Goal: Task Accomplishment & Management: Use online tool/utility

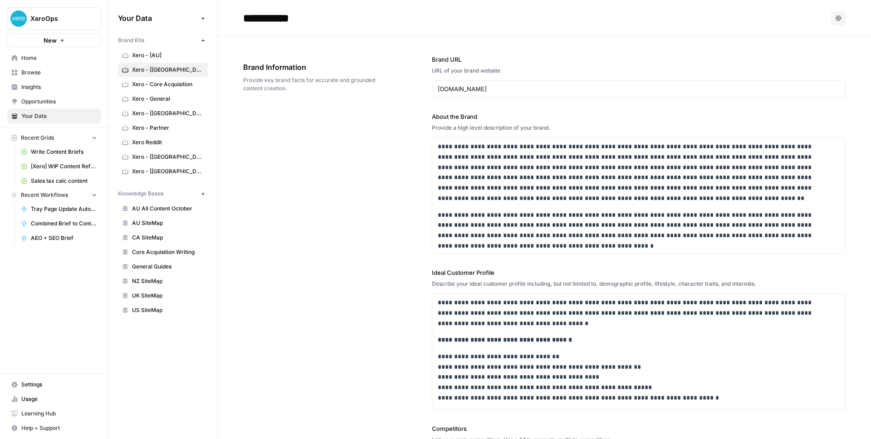
scroll to position [343, 0]
click at [62, 151] on span "Write Content Briefs" at bounding box center [64, 152] width 66 height 8
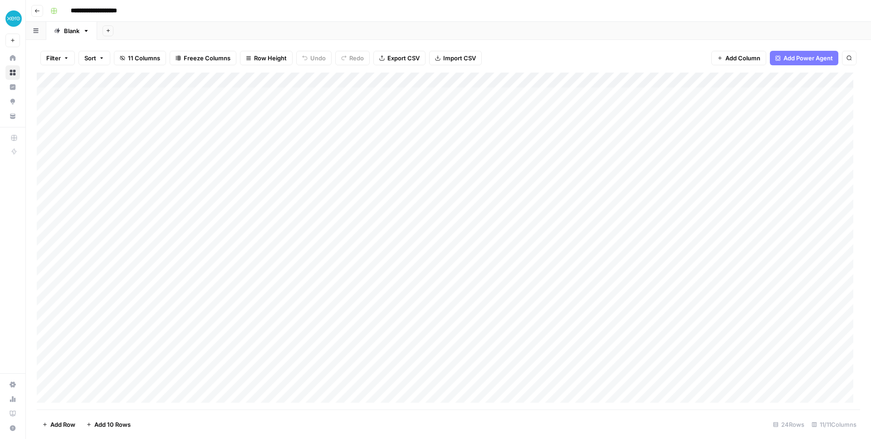
click at [35, 8] on icon "button" at bounding box center [36, 10] width 5 height 5
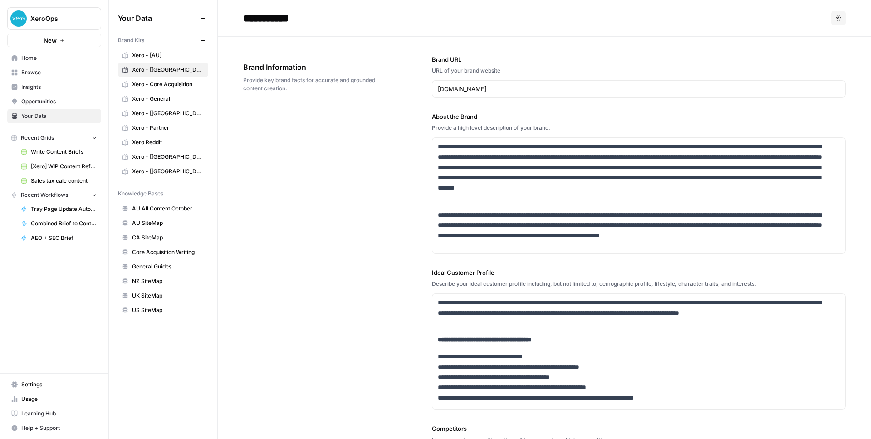
click at [37, 59] on span "Home" at bounding box center [59, 58] width 76 height 8
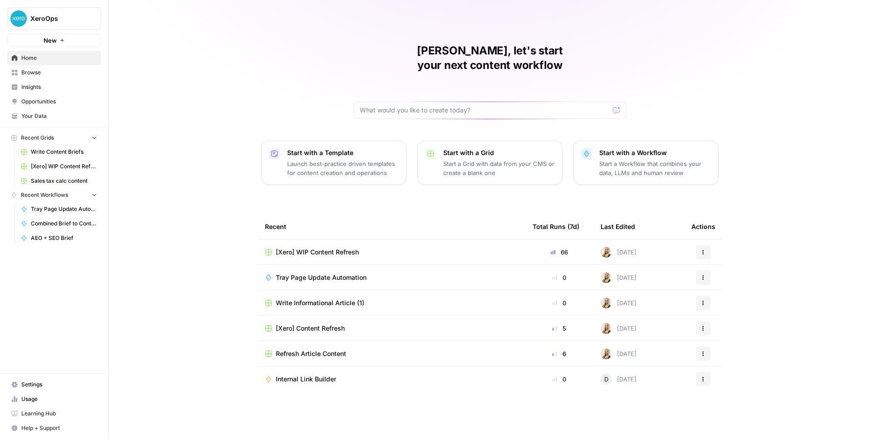
click at [86, 142] on button "Recent Grids" at bounding box center [54, 138] width 94 height 14
click at [57, 78] on link "Browse" at bounding box center [54, 72] width 94 height 15
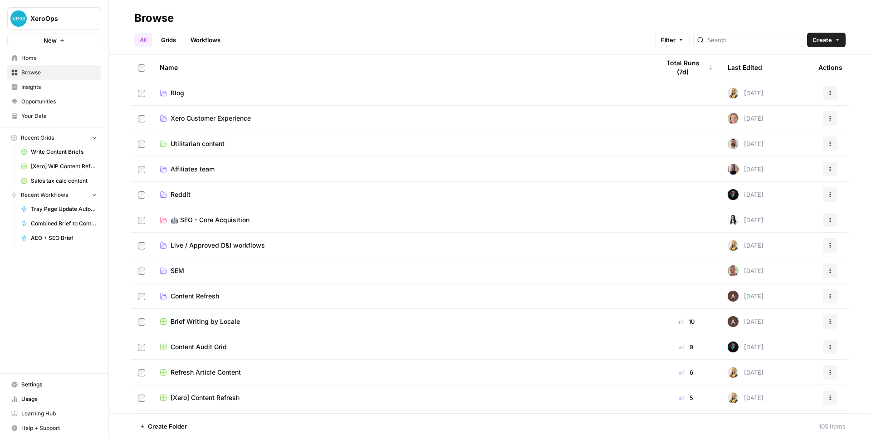
click at [291, 351] on div "Content Audit Grid" at bounding box center [402, 346] width 485 height 9
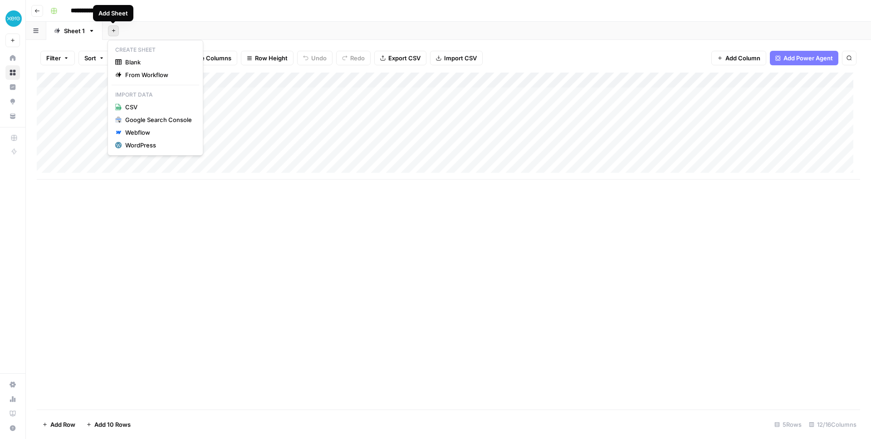
click at [112, 33] on button "Add Sheet" at bounding box center [113, 30] width 11 height 11
click at [131, 75] on span "From Workflow" at bounding box center [158, 74] width 67 height 9
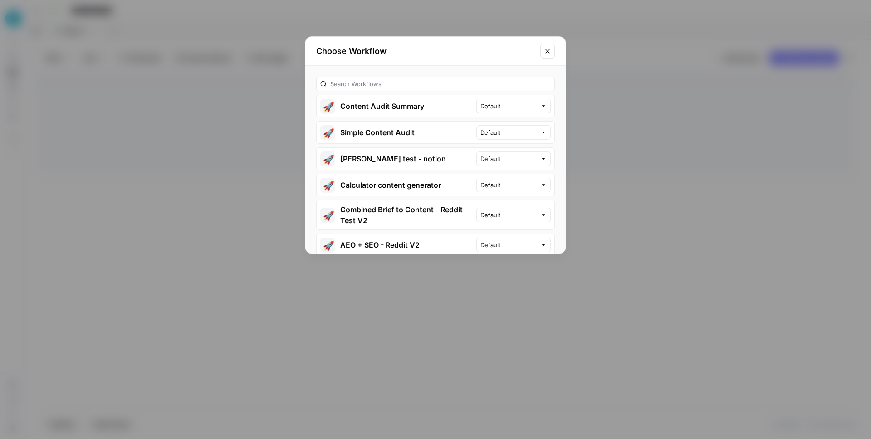
click at [550, 53] on icon "Close modal" at bounding box center [547, 51] width 7 height 7
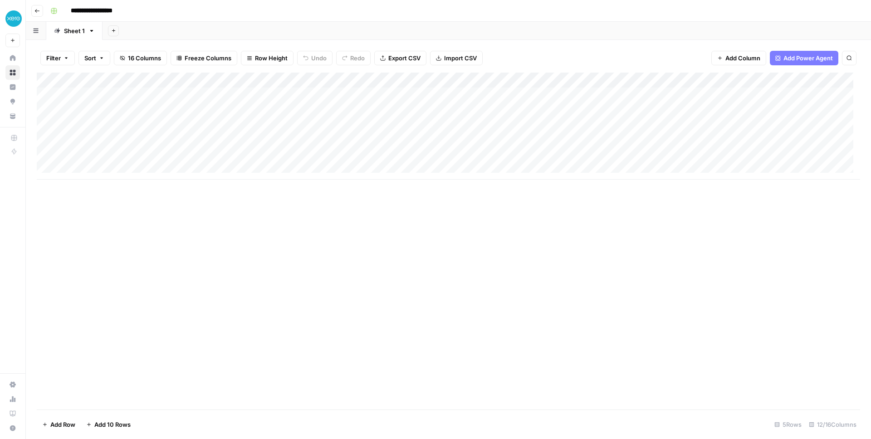
click at [115, 28] on button "Add Sheet" at bounding box center [113, 30] width 11 height 11
click at [136, 74] on span "From Workflow" at bounding box center [158, 74] width 67 height 9
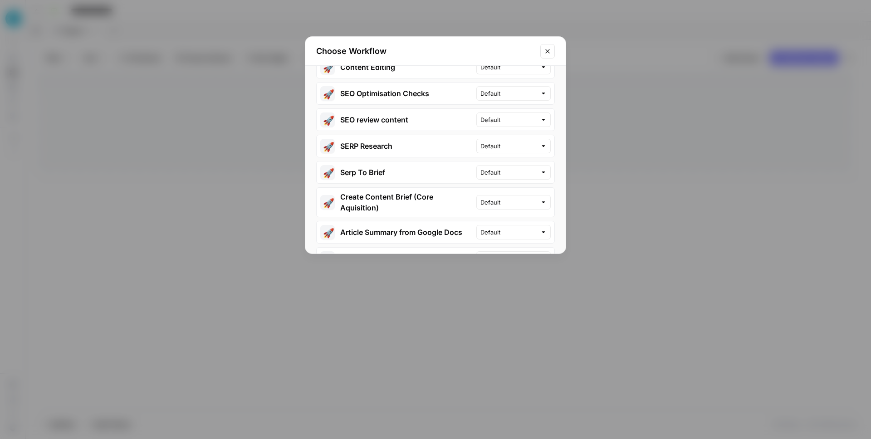
scroll to position [362, 0]
click at [544, 48] on icon "Close modal" at bounding box center [547, 51] width 7 height 7
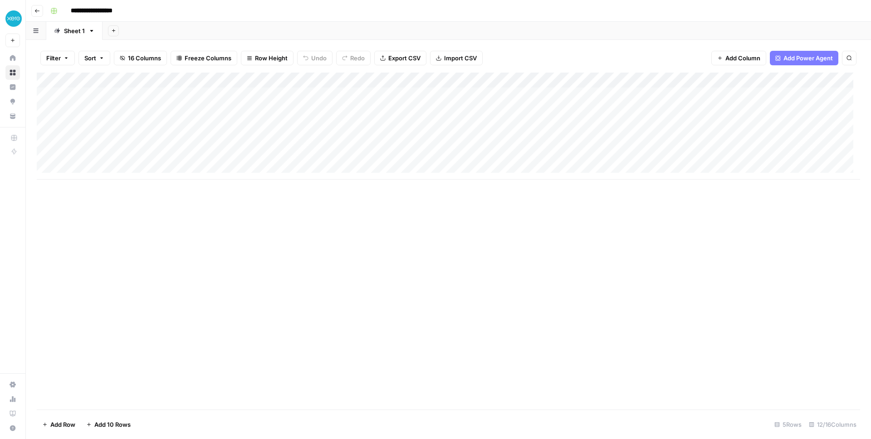
click at [70, 30] on div "Sheet 1" at bounding box center [74, 30] width 21 height 9
click at [92, 30] on icon "button" at bounding box center [91, 31] width 3 height 2
click at [108, 57] on span "Duplicate Sheet" at bounding box center [128, 60] width 44 height 9
click at [64, 34] on div "Sheet 1" at bounding box center [74, 30] width 21 height 9
click at [136, 33] on div "Sheet 1" at bounding box center [130, 30] width 21 height 9
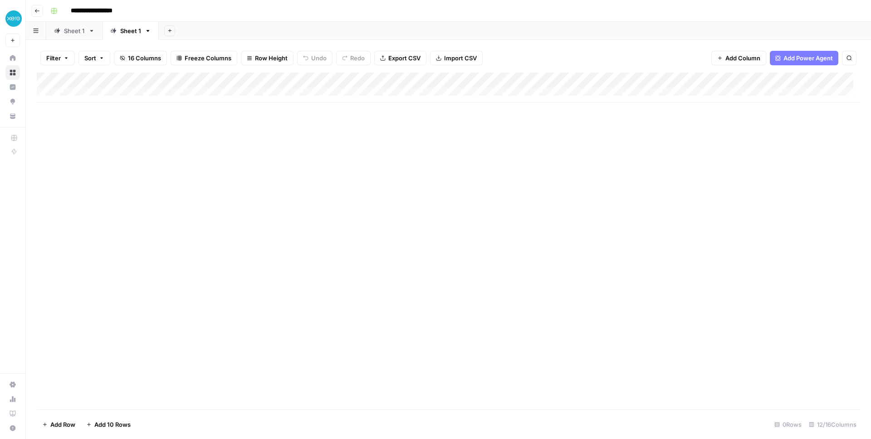
click at [136, 33] on div "Sheet 1" at bounding box center [130, 30] width 21 height 9
type input "*"
type input "******"
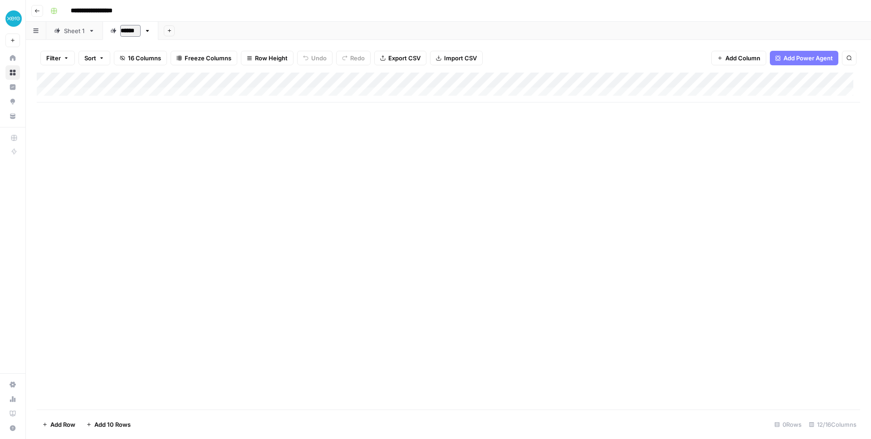
click at [206, 247] on div "Add Column" at bounding box center [448, 241] width 823 height 337
click at [121, 91] on div "Add Column" at bounding box center [448, 88] width 823 height 30
click at [73, 35] on div "Sheet 1" at bounding box center [74, 30] width 21 height 9
click at [115, 93] on div "Add Column" at bounding box center [448, 126] width 823 height 107
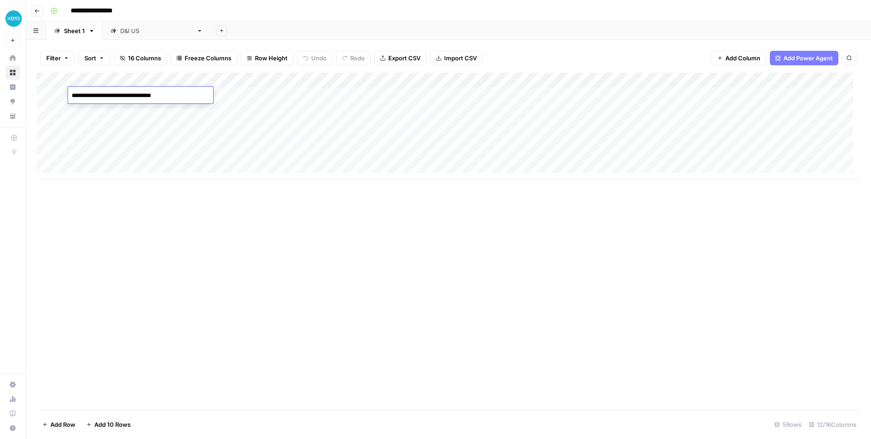
click at [115, 93] on textarea "**********" at bounding box center [140, 95] width 145 height 13
click at [127, 38] on link "D&I [GEOGRAPHIC_DATA]" at bounding box center [157, 31] width 108 height 18
click at [118, 94] on div "Add Column" at bounding box center [448, 95] width 823 height 45
click at [142, 97] on textarea "**********" at bounding box center [140, 95] width 145 height 13
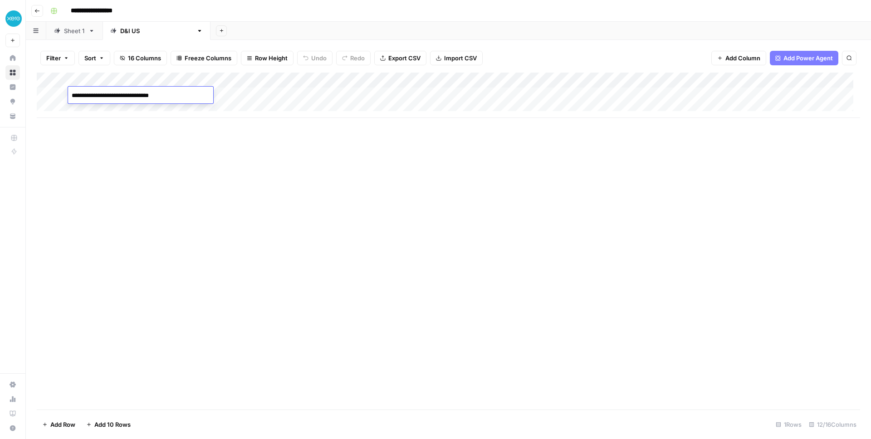
type textarea "**********"
click at [68, 37] on link "Sheet 1" at bounding box center [74, 31] width 56 height 18
click at [388, 78] on div "Add Column" at bounding box center [448, 126] width 823 height 107
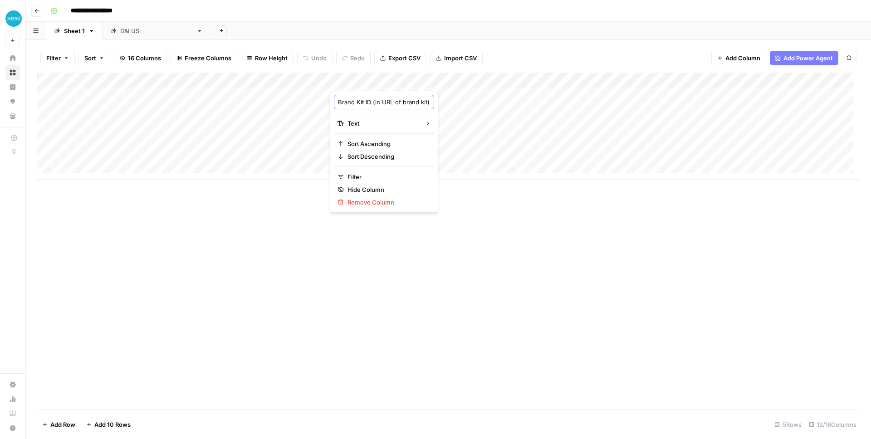
scroll to position [0, 24]
drag, startPoint x: 385, startPoint y: 103, endPoint x: 404, endPoint y: 101, distance: 18.7
click at [404, 101] on input "Brand Kit ID (in URL of brand kit)" at bounding box center [384, 102] width 92 height 9
click at [126, 34] on div "D&I [GEOGRAPHIC_DATA]" at bounding box center [156, 30] width 73 height 9
click at [221, 96] on div "Add Column" at bounding box center [448, 95] width 823 height 45
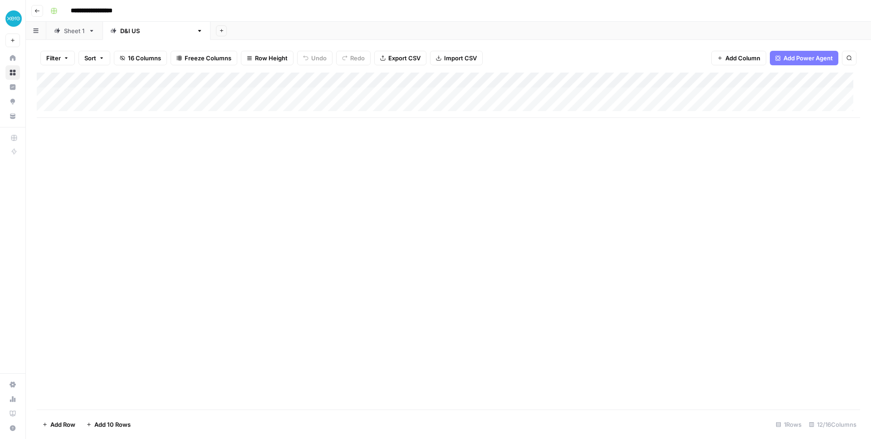
click at [73, 34] on div "Sheet 1" at bounding box center [74, 30] width 21 height 9
click at [116, 30] on div "D&I [GEOGRAPHIC_DATA]" at bounding box center [151, 30] width 83 height 9
click at [215, 96] on div "Add Column" at bounding box center [448, 95] width 823 height 45
click at [77, 31] on div "Sheet 1" at bounding box center [74, 30] width 21 height 9
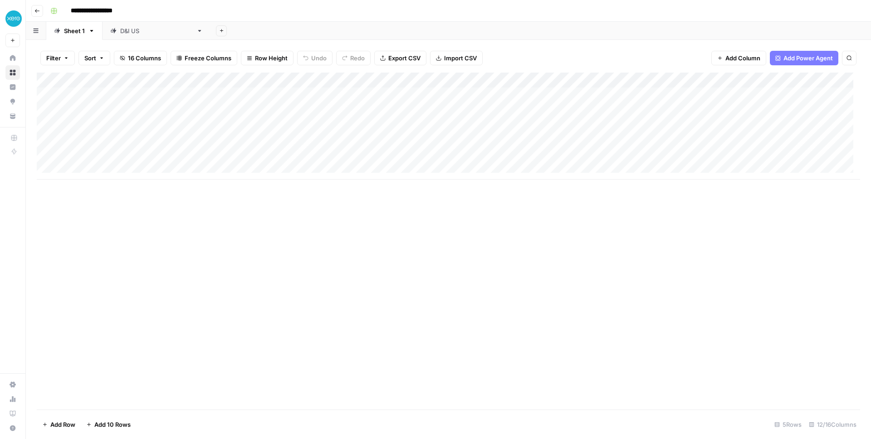
click at [118, 34] on div "D&I [GEOGRAPHIC_DATA]" at bounding box center [151, 30] width 83 height 9
click at [227, 97] on div "Add Column" at bounding box center [448, 95] width 823 height 45
click at [226, 98] on div "Add Column" at bounding box center [448, 95] width 823 height 45
type textarea "********"
click at [74, 33] on div "Sheet 1" at bounding box center [74, 30] width 21 height 9
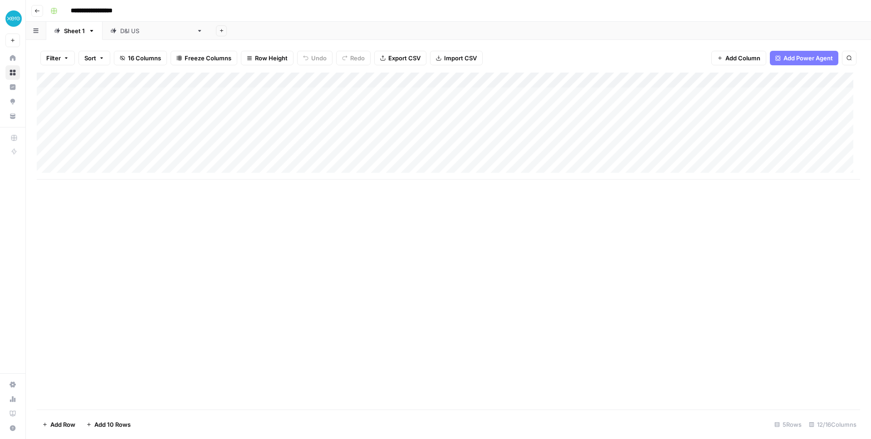
click at [121, 32] on div "D&I [GEOGRAPHIC_DATA]" at bounding box center [156, 30] width 73 height 9
click at [367, 95] on div "Add Column" at bounding box center [448, 95] width 823 height 45
type textarea "*****"
click at [553, 94] on div "Add Column" at bounding box center [448, 95] width 823 height 45
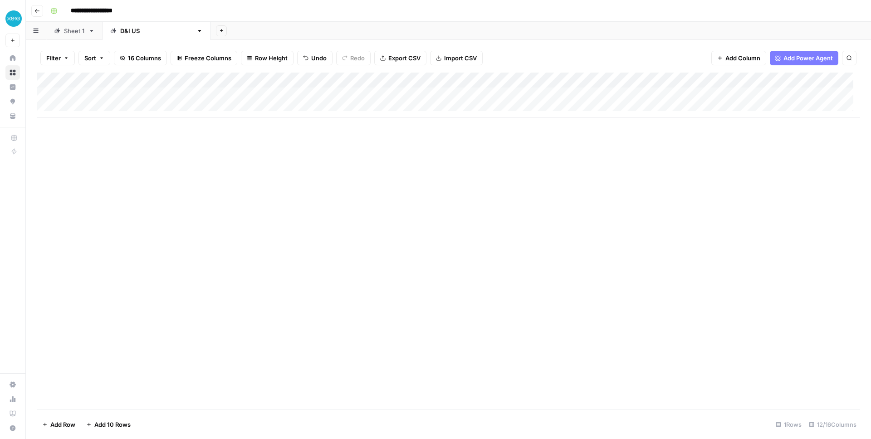
click at [64, 29] on div "Sheet 1" at bounding box center [74, 30] width 21 height 9
click at [503, 97] on div "Add Column" at bounding box center [448, 126] width 823 height 107
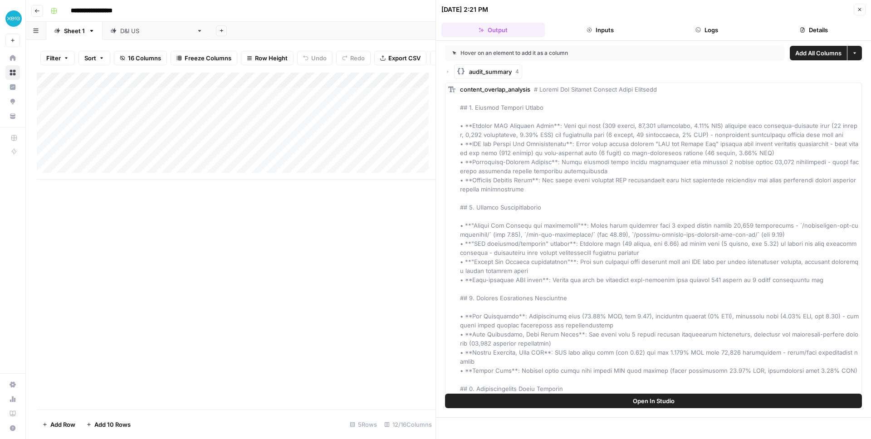
click at [351, 211] on div "Add Column" at bounding box center [236, 241] width 399 height 337
click at [857, 10] on icon "button" at bounding box center [859, 9] width 5 height 5
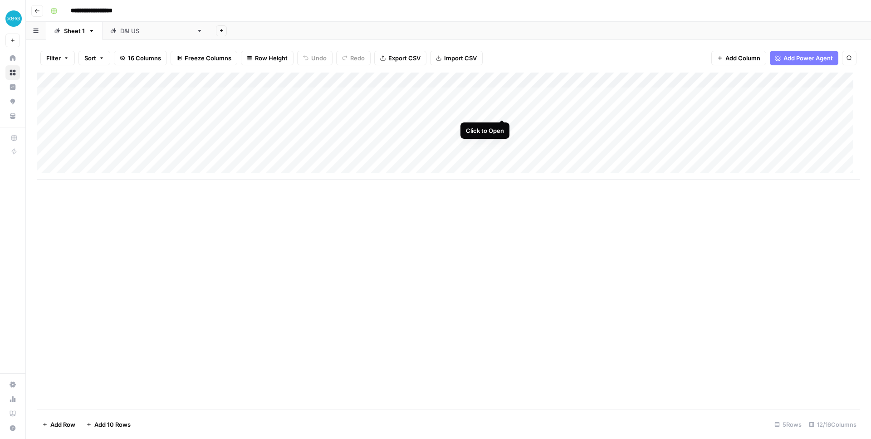
click at [501, 113] on div "Add Column" at bounding box center [448, 126] width 823 height 107
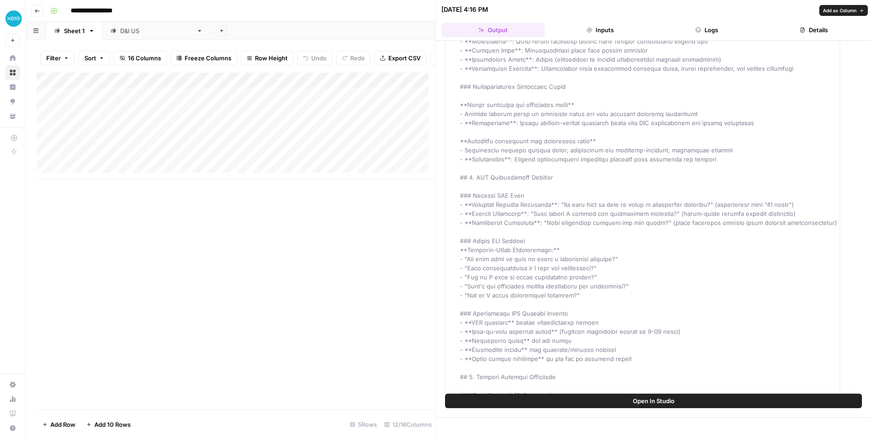
scroll to position [937, 0]
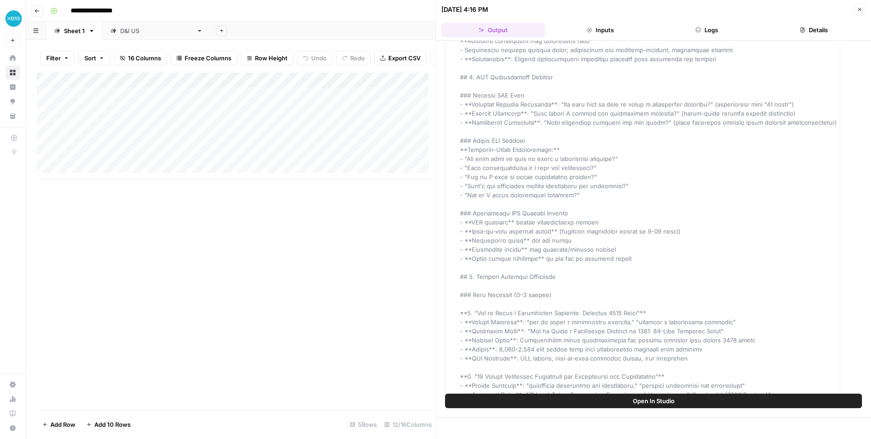
click at [861, 10] on icon "button" at bounding box center [859, 9] width 5 height 5
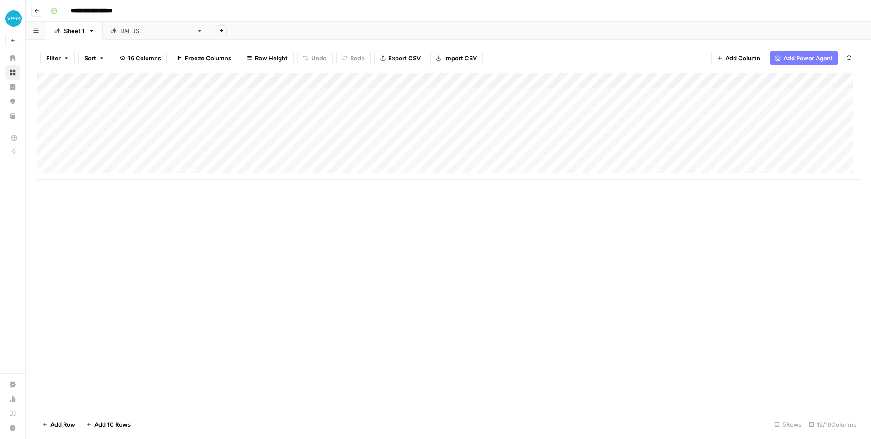
click at [127, 33] on div "D&I [GEOGRAPHIC_DATA]" at bounding box center [156, 30] width 73 height 9
click at [462, 93] on div "Add Column" at bounding box center [448, 95] width 823 height 45
click at [127, 32] on div "D&I [GEOGRAPHIC_DATA]" at bounding box center [156, 30] width 73 height 9
click at [139, 31] on input "******" at bounding box center [130, 31] width 20 height 12
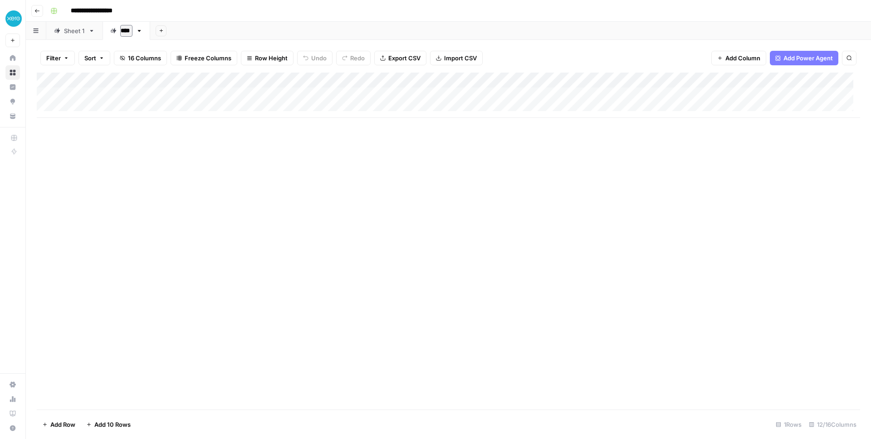
type input "***"
click at [142, 160] on div "Add Column" at bounding box center [448, 241] width 823 height 337
click at [488, 78] on div "Add Column" at bounding box center [448, 95] width 823 height 45
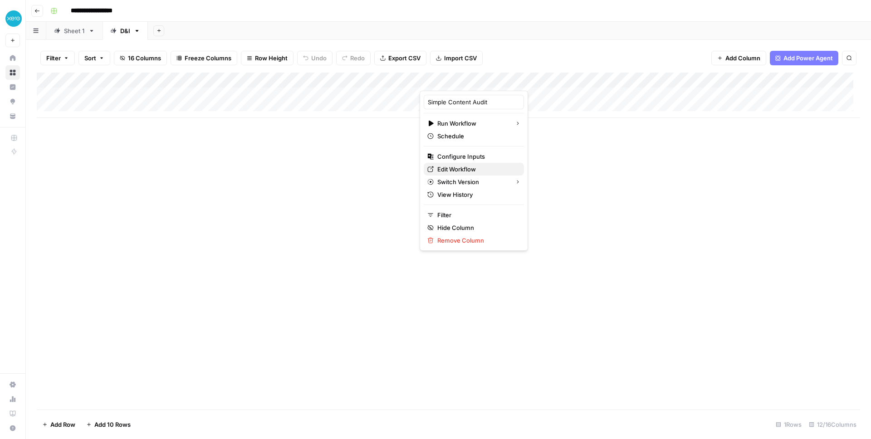
click at [449, 171] on span "Edit Workflow" at bounding box center [476, 169] width 79 height 9
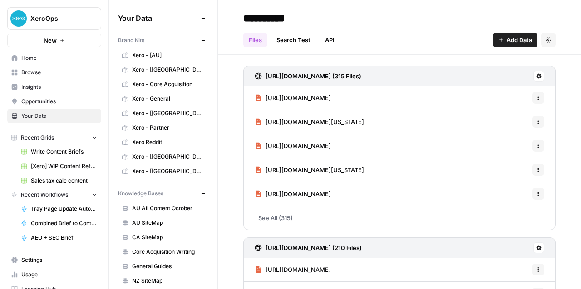
click at [161, 172] on span "Xero - [[GEOGRAPHIC_DATA]]" at bounding box center [168, 171] width 72 height 8
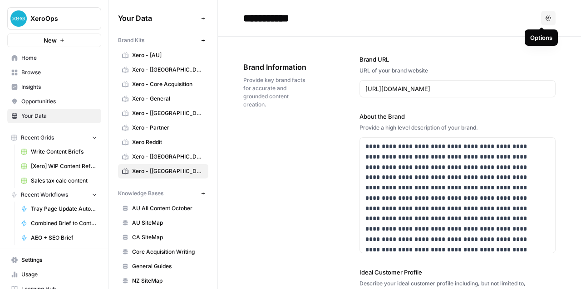
click at [545, 15] on icon "button" at bounding box center [547, 17] width 5 height 5
click at [254, 99] on span "Provide key brand facts for accurate and grounded content creation." at bounding box center [275, 92] width 65 height 33
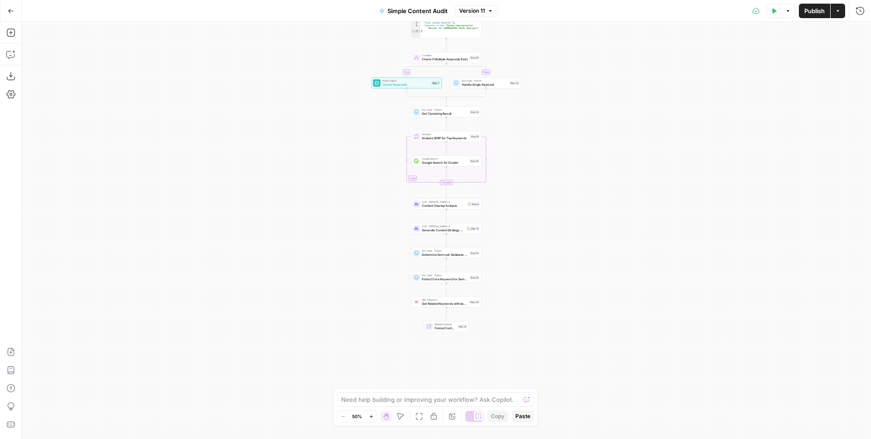
click at [370, 417] on icon "button" at bounding box center [371, 416] width 5 height 5
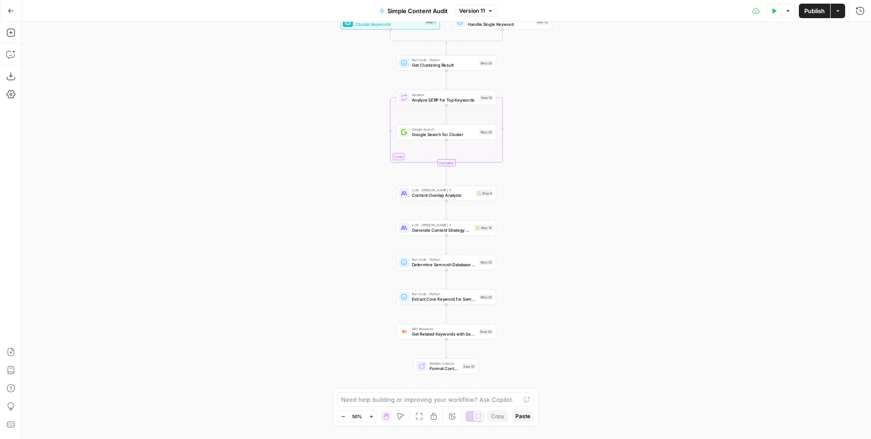
click at [370, 417] on icon "button" at bounding box center [371, 416] width 5 height 5
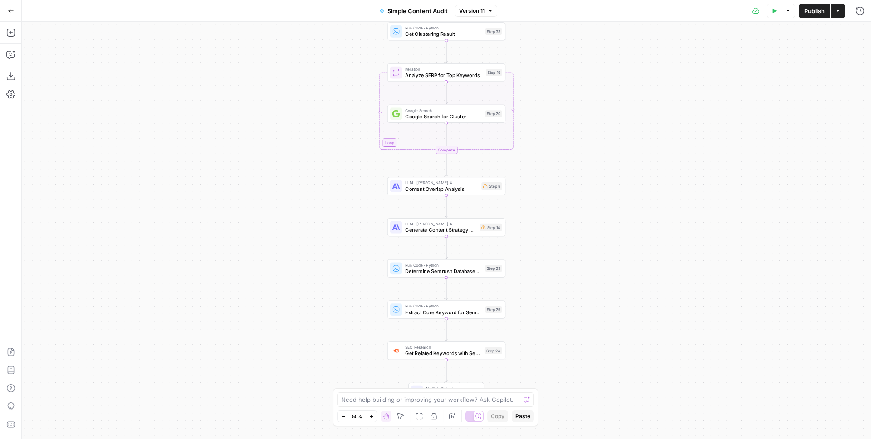
click at [370, 417] on icon "button" at bounding box center [371, 416] width 5 height 5
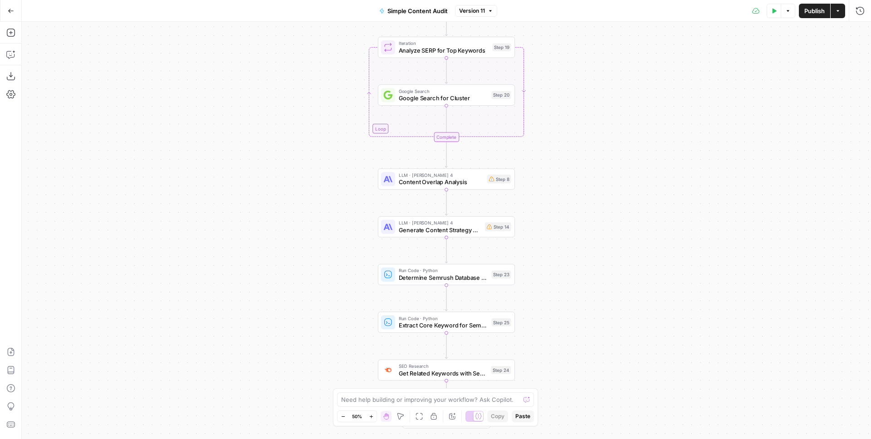
click at [370, 417] on icon "button" at bounding box center [371, 416] width 5 height 5
